Goal: Find contact information: Find contact information

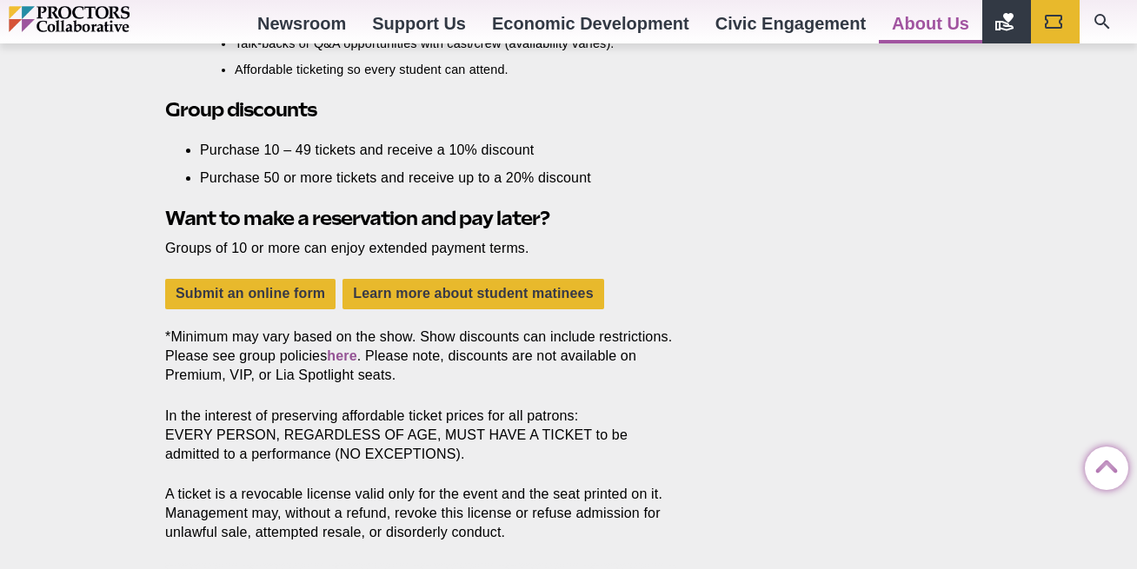
scroll to position [1738, 0]
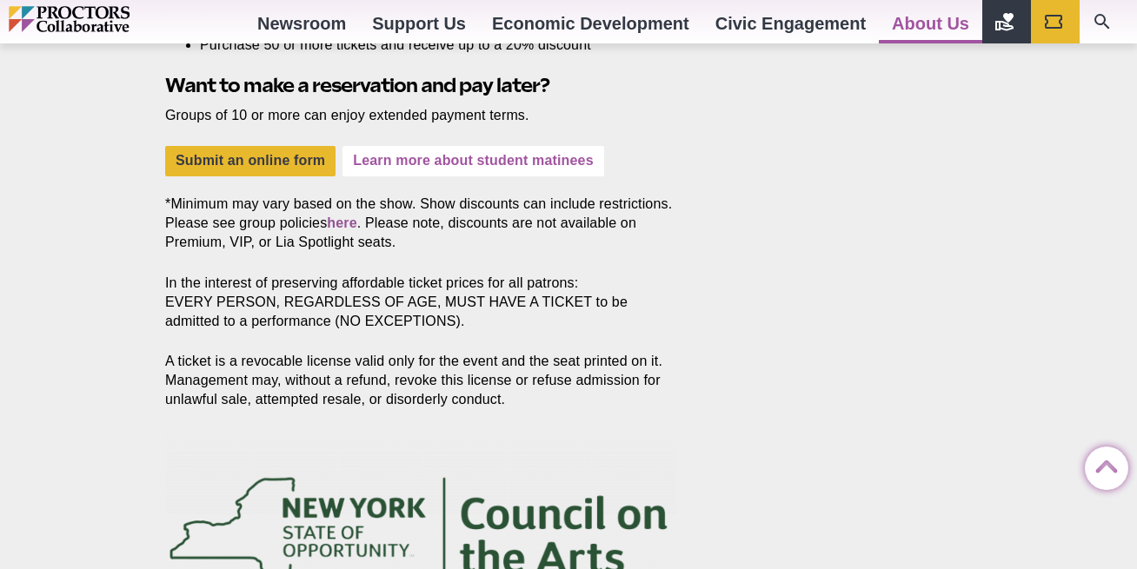
click at [413, 168] on link "Learn more about student matinees" at bounding box center [472, 161] width 261 height 30
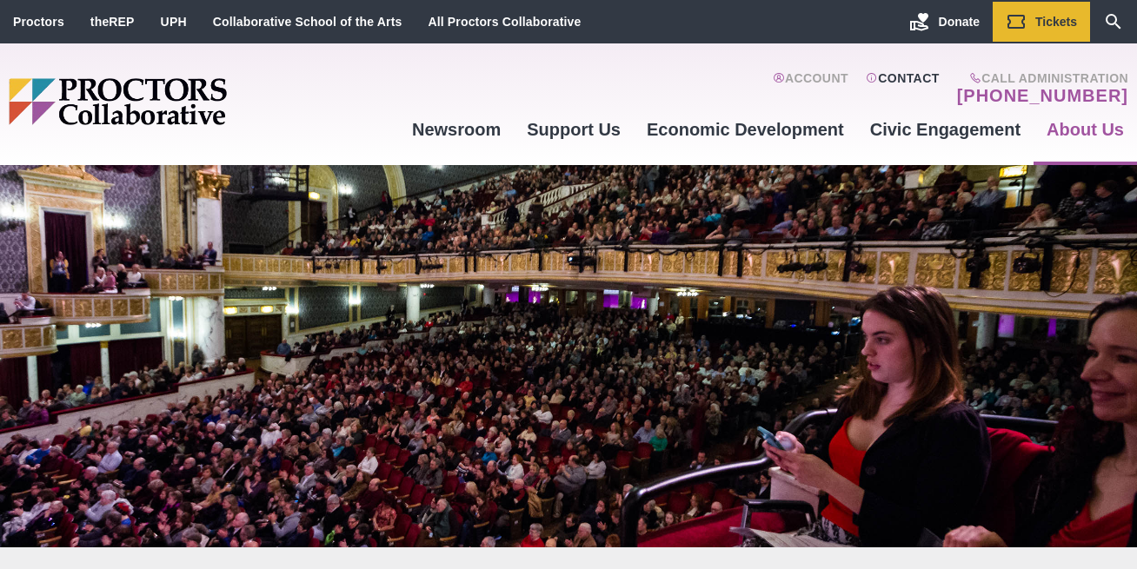
click at [897, 83] on link "Contact" at bounding box center [903, 88] width 74 height 35
